Goal: Task Accomplishment & Management: Use online tool/utility

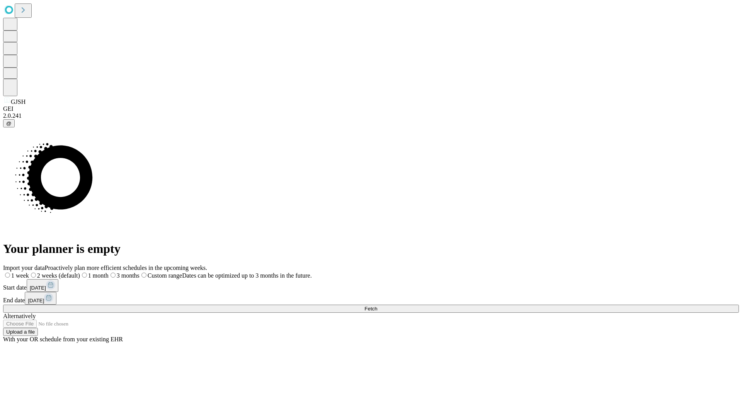
click at [377, 306] on span "Fetch" at bounding box center [371, 309] width 13 height 6
